Goal: Transaction & Acquisition: Subscribe to service/newsletter

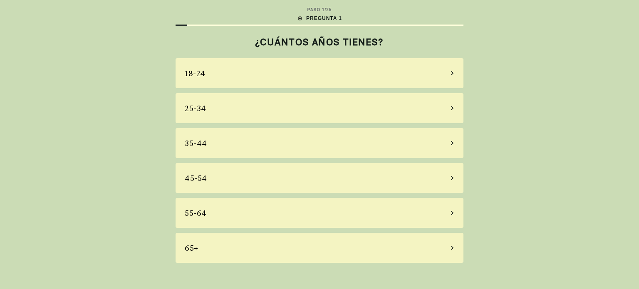
click at [204, 109] on div "25-34" at bounding box center [196, 108] width 22 height 11
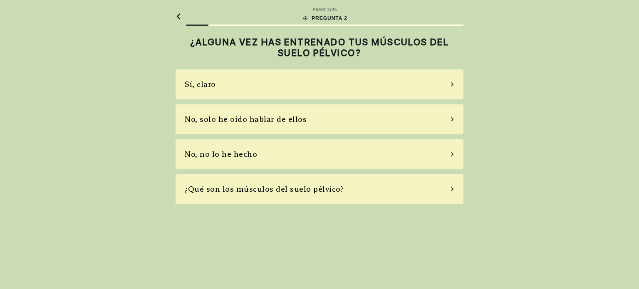
click at [220, 147] on div "No, no lo he hecho" at bounding box center [320, 154] width 288 height 30
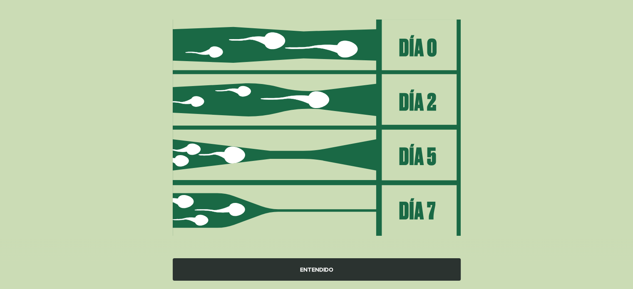
scroll to position [99, 0]
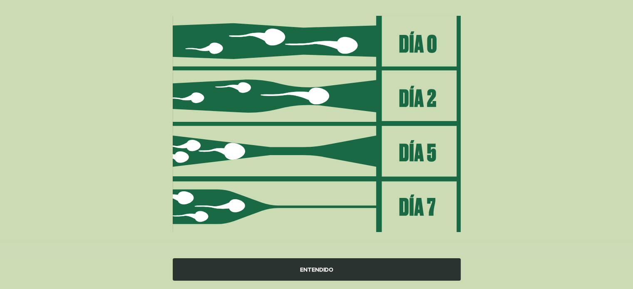
click at [309, 268] on div "ENTENDIDO" at bounding box center [317, 269] width 288 height 22
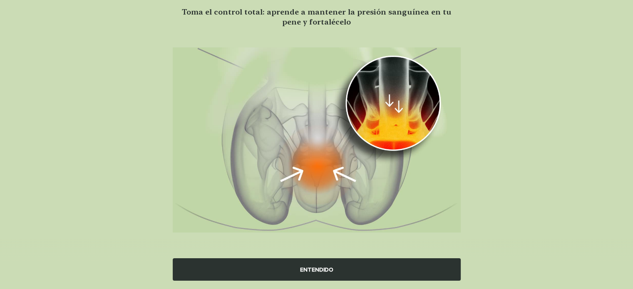
scroll to position [67, 0]
click at [326, 270] on div "ENTENDIDO" at bounding box center [317, 269] width 288 height 22
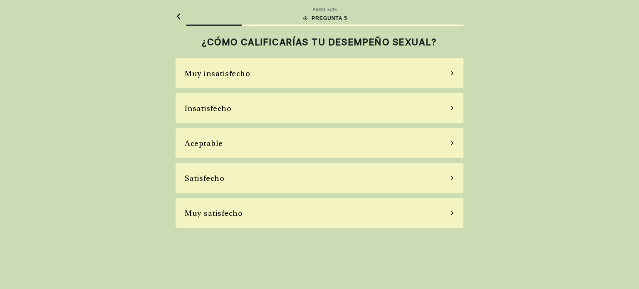
click at [223, 144] on div "Aceptable" at bounding box center [320, 143] width 288 height 30
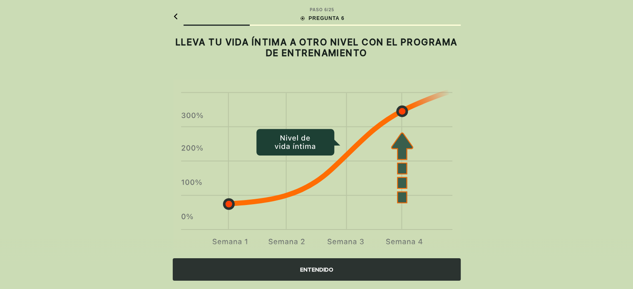
click at [341, 266] on div "ENTENDIDO" at bounding box center [317, 269] width 288 height 22
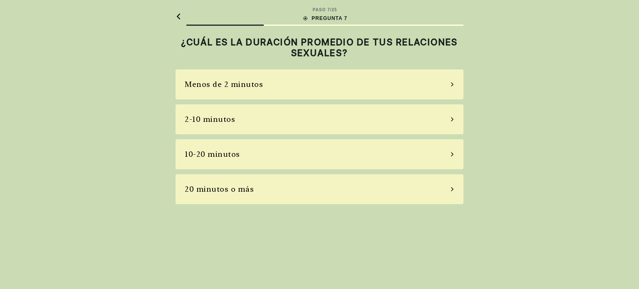
click at [218, 119] on div "2-10 minutos" at bounding box center [210, 119] width 50 height 11
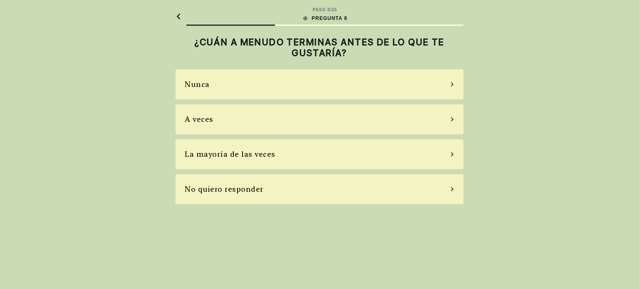
click at [202, 151] on div "La mayoría de las veces" at bounding box center [230, 153] width 91 height 11
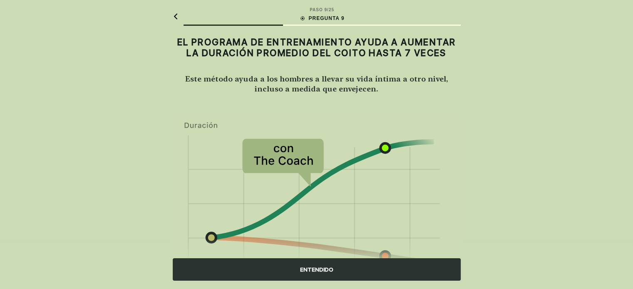
click at [324, 264] on div "ENTENDIDO" at bounding box center [317, 269] width 288 height 22
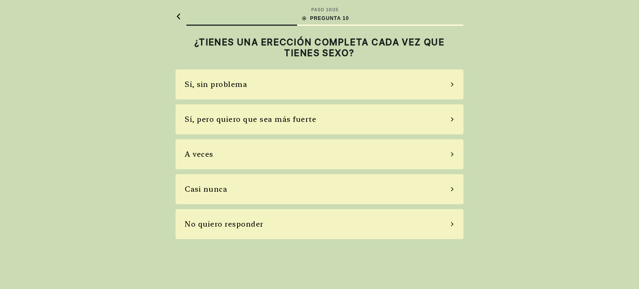
click at [214, 125] on div "Sí, pero quiero que sea más fuerte" at bounding box center [320, 119] width 288 height 30
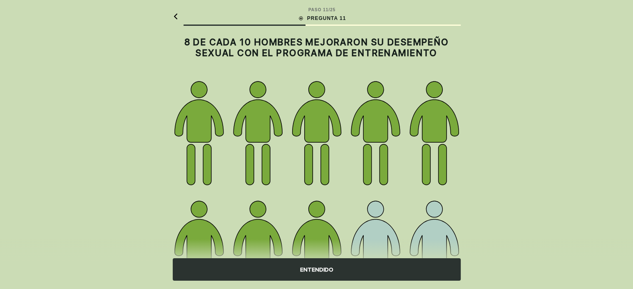
click at [339, 265] on div "ENTENDIDO" at bounding box center [317, 269] width 288 height 22
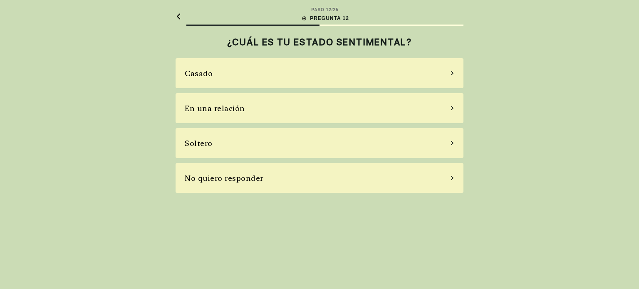
click at [216, 112] on div "En una relación" at bounding box center [215, 108] width 60 height 11
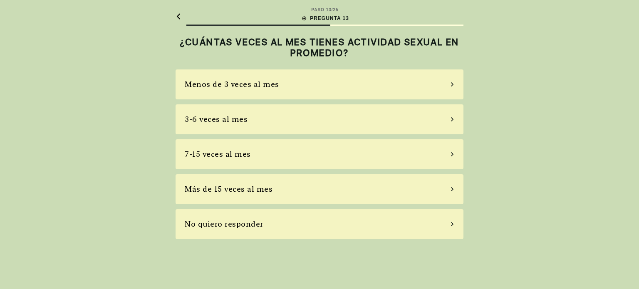
click at [223, 125] on div "3-6 veces al mes" at bounding box center [320, 119] width 288 height 30
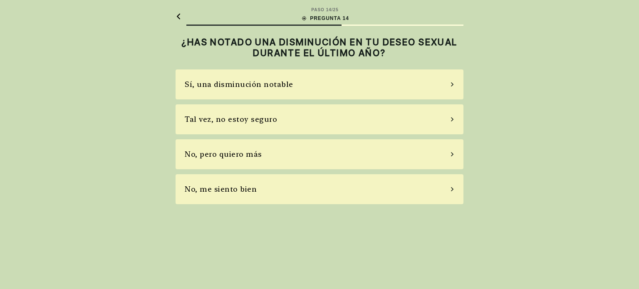
click at [227, 157] on div "No, pero quiero más" at bounding box center [223, 153] width 77 height 11
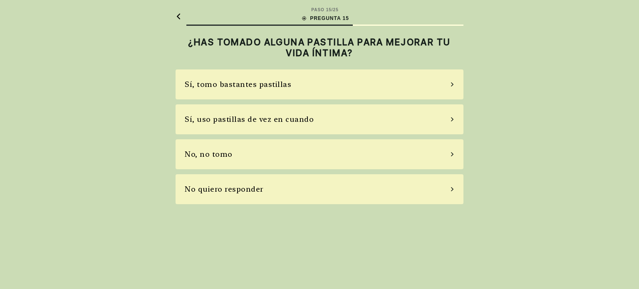
click at [237, 156] on div "No, no tomo" at bounding box center [320, 154] width 288 height 30
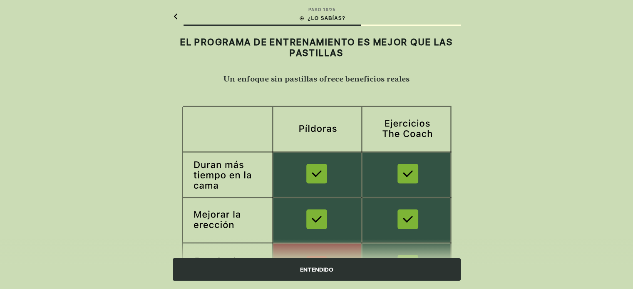
click at [332, 269] on div "ENTENDIDO" at bounding box center [317, 269] width 288 height 22
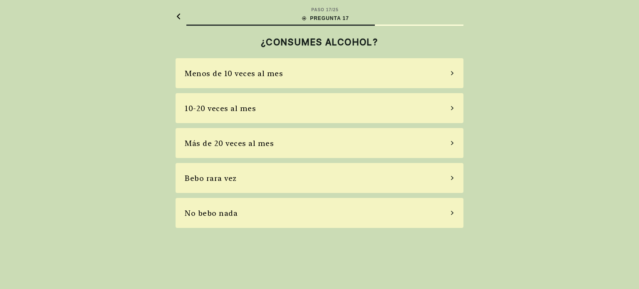
click at [223, 185] on div "Bebo rara vez" at bounding box center [320, 178] width 288 height 30
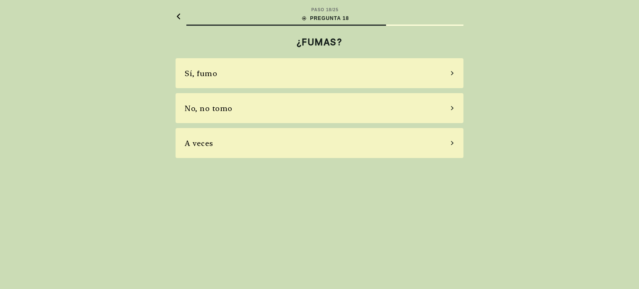
click at [223, 109] on div "No, no tomo" at bounding box center [209, 108] width 48 height 11
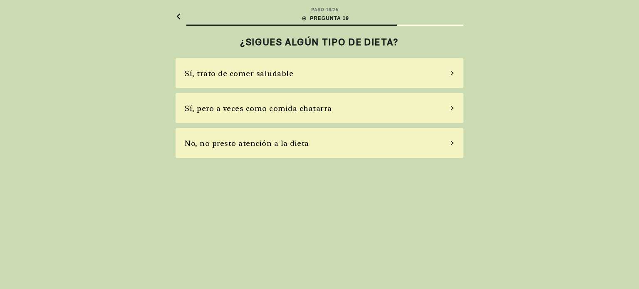
click at [237, 80] on div "Sí, trato de comer saludable" at bounding box center [320, 73] width 288 height 30
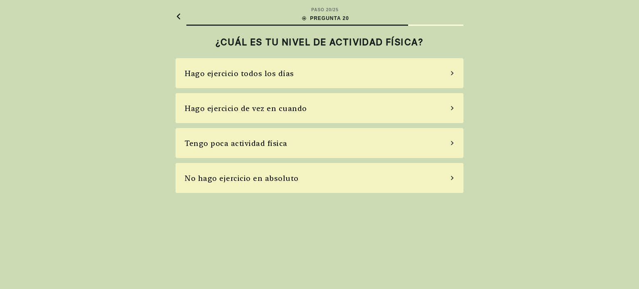
click at [256, 116] on div "Hago ejercicio de vez en cuando" at bounding box center [320, 108] width 288 height 30
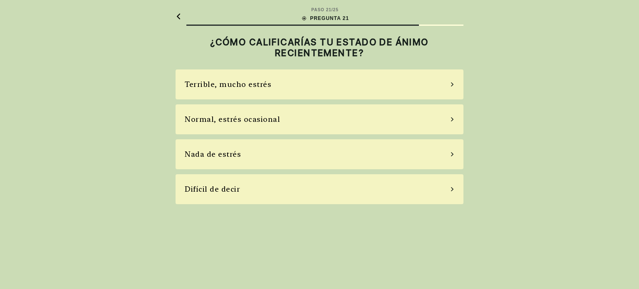
click at [216, 121] on div "Normal, estrés ocasional" at bounding box center [232, 119] width 95 height 11
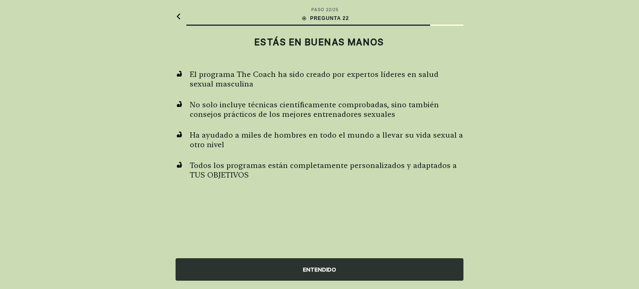
click at [287, 265] on div "ENTENDIDO" at bounding box center [320, 269] width 288 height 22
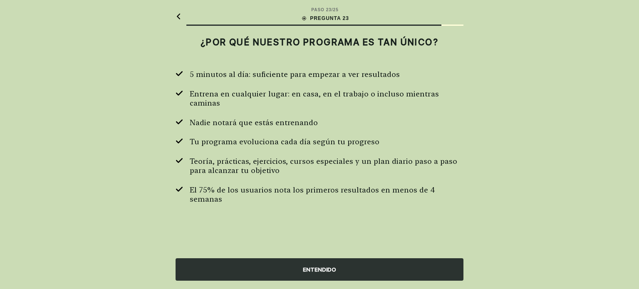
click at [330, 275] on div "ENTENDIDO" at bounding box center [320, 269] width 288 height 22
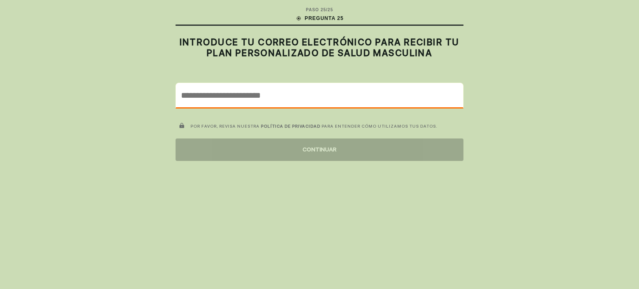
click at [263, 84] on input "email" at bounding box center [319, 95] width 287 height 24
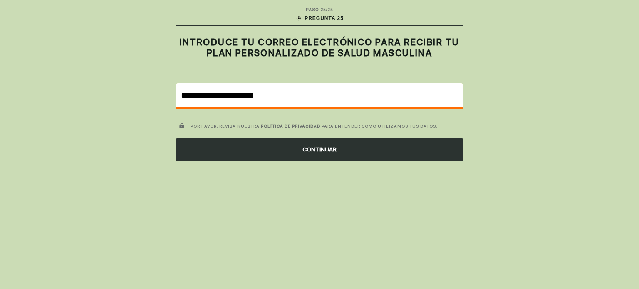
type input "**********"
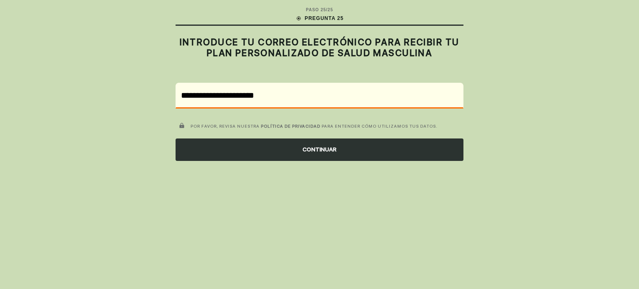
click at [303, 146] on div "CONTINUAR" at bounding box center [320, 149] width 288 height 22
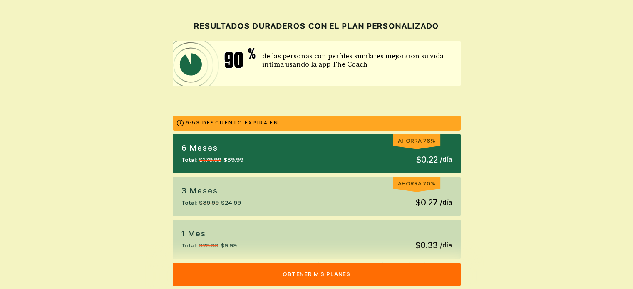
scroll to position [183, 0]
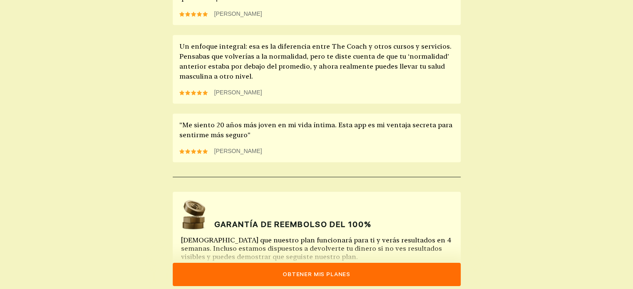
scroll to position [802, 0]
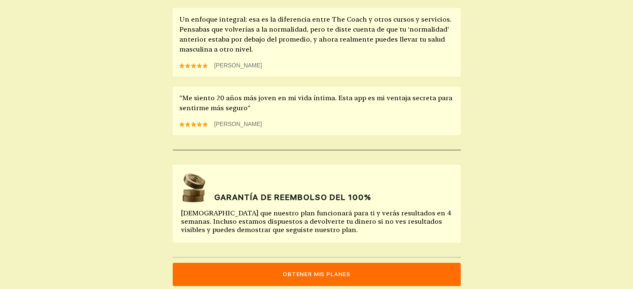
click at [321, 272] on button "Obtener mis planes" at bounding box center [317, 274] width 288 height 23
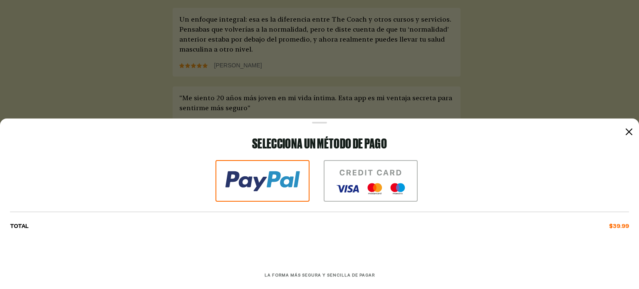
click at [349, 178] on img at bounding box center [371, 181] width 94 height 42
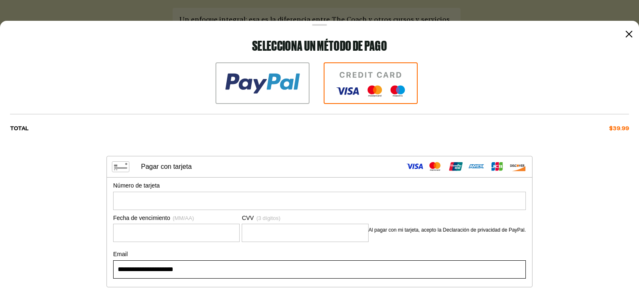
click at [270, 90] on img at bounding box center [262, 83] width 94 height 42
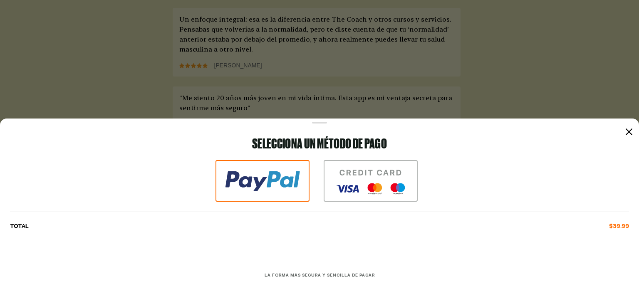
click at [366, 173] on img at bounding box center [371, 181] width 94 height 42
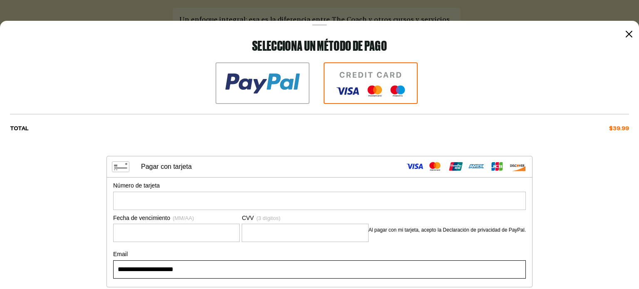
click at [626, 35] on icon at bounding box center [629, 34] width 7 height 7
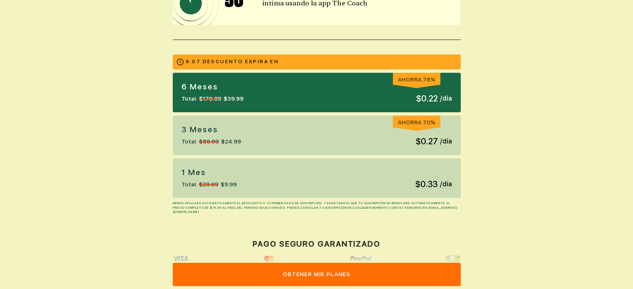
scroll to position [201, 0]
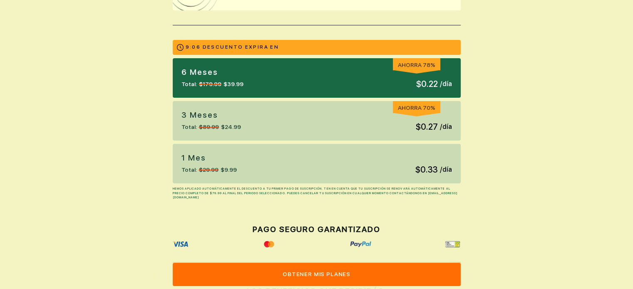
click at [352, 178] on div "1 Mes Total: $29.99 $9.99 $0.33 / día" at bounding box center [317, 164] width 288 height 40
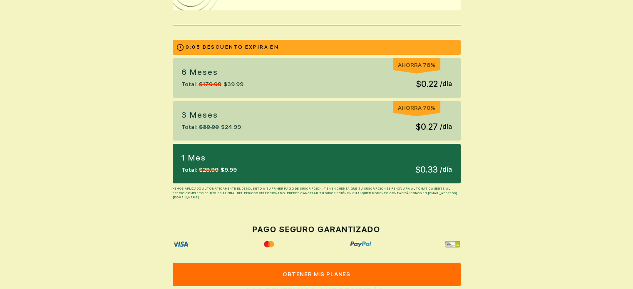
click at [370, 171] on div "1 Mes Total: $29.99 $9.99 $0.33 / día" at bounding box center [317, 164] width 288 height 40
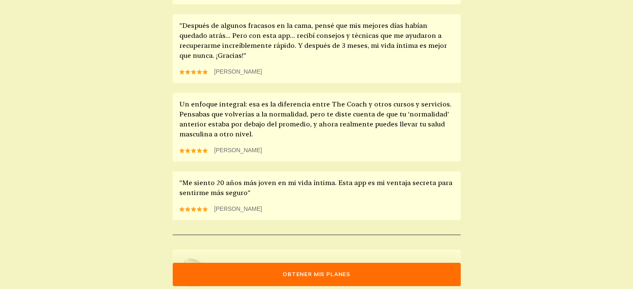
scroll to position [802, 0]
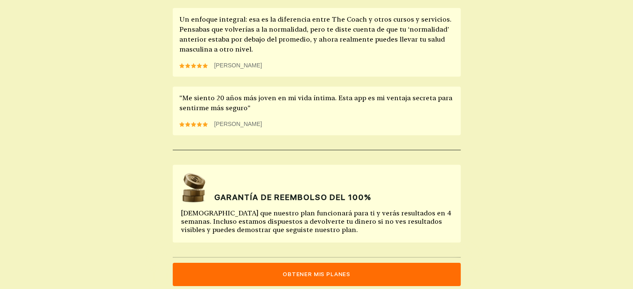
click at [323, 276] on button "Obtener mis planes" at bounding box center [317, 274] width 288 height 23
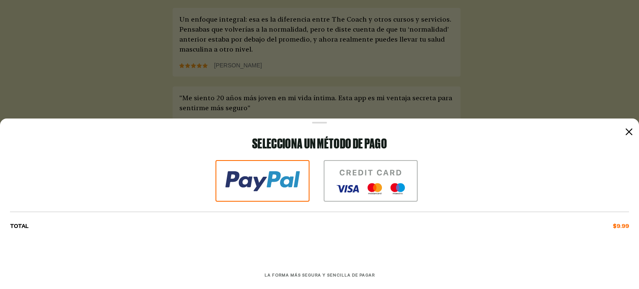
click at [341, 187] on img at bounding box center [371, 181] width 94 height 42
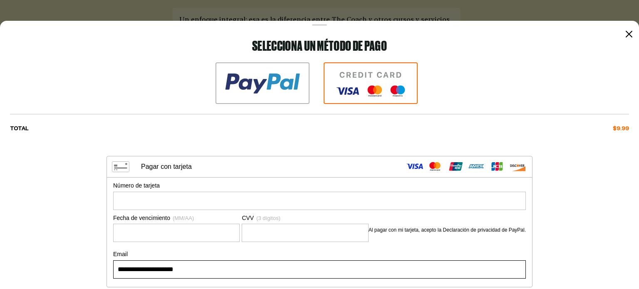
click at [294, 106] on div "Selecciona un método de pago TOTAL $9.99 Visa MasterCard Union Pay American Exp…" at bounding box center [319, 185] width 619 height 292
click at [272, 84] on img at bounding box center [262, 83] width 94 height 42
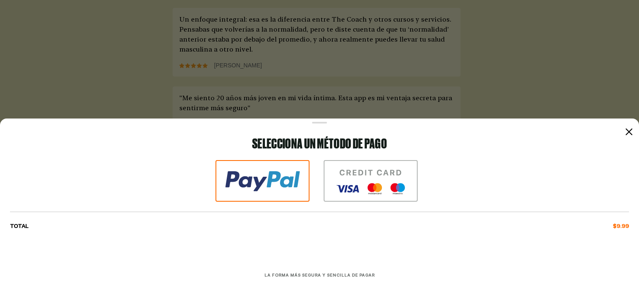
click at [629, 131] on icon at bounding box center [629, 132] width 7 height 7
